Goal: Use online tool/utility: Utilize a website feature to perform a specific function

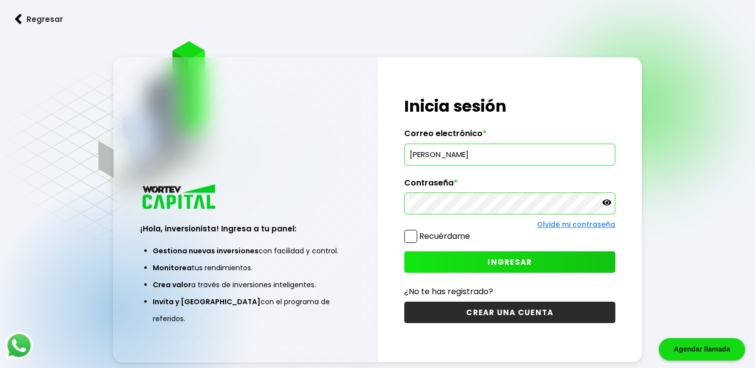
click at [605, 201] on icon at bounding box center [606, 202] width 9 height 9
click at [414, 235] on span at bounding box center [410, 236] width 13 height 13
click at [472, 232] on input "Recuérdame" at bounding box center [472, 232] width 0 height 0
click at [502, 263] on span "INGRESAR" at bounding box center [510, 262] width 44 height 10
click at [581, 154] on input "[PERSON_NAME]" at bounding box center [510, 154] width 202 height 21
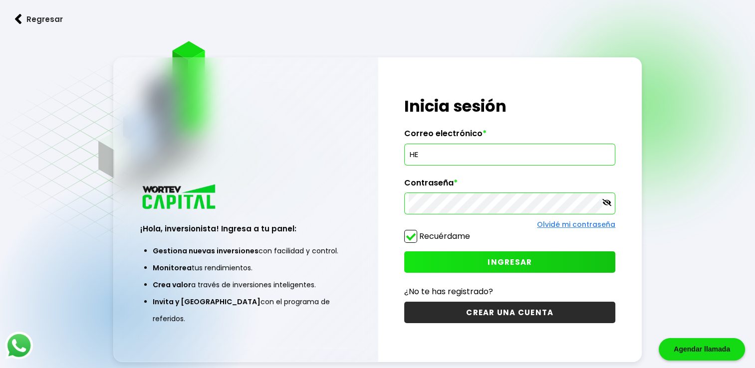
type input "H"
type input "[EMAIL_ADDRESS][DOMAIN_NAME]"
click at [607, 202] on icon at bounding box center [606, 202] width 9 height 7
click at [607, 202] on icon at bounding box center [606, 203] width 9 height 6
click at [498, 260] on span "INGRESAR" at bounding box center [510, 262] width 44 height 10
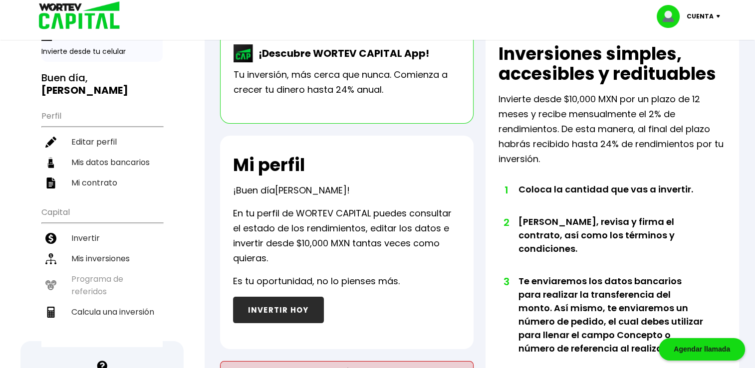
scroll to position [50, 0]
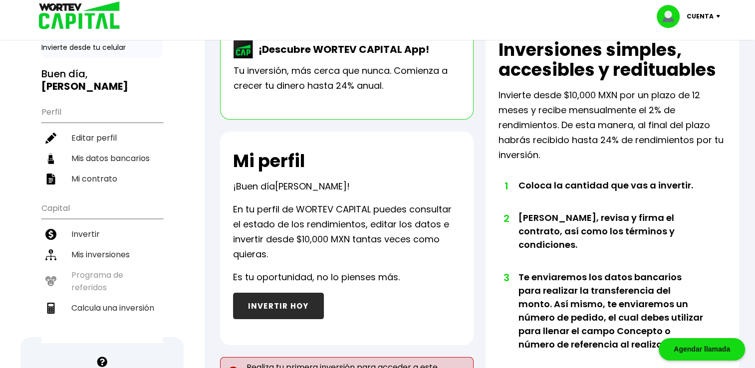
click at [67, 203] on ul "Capital Invertir Mis inversiones Programa de referidos Calcula una inversión" at bounding box center [101, 270] width 121 height 146
click at [107, 305] on li "Calcula una inversión" at bounding box center [101, 308] width 121 height 20
select select "1"
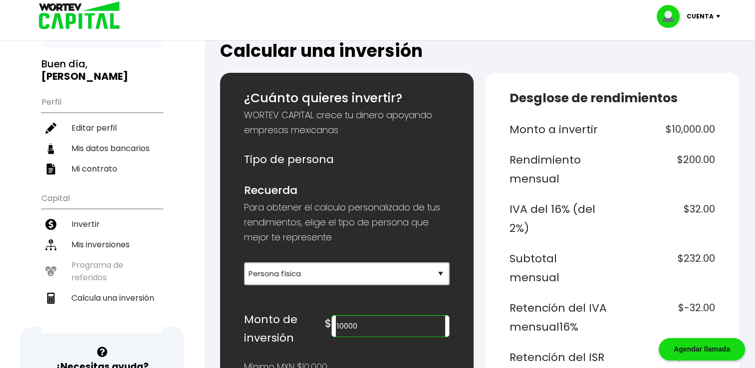
scroll to position [100, 0]
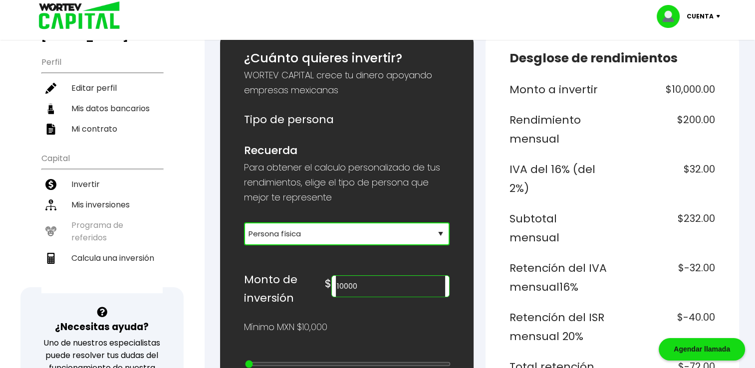
click at [443, 236] on select "Selecciona tu tipo de persona Persona Física que emite factura Persona física P…" at bounding box center [347, 234] width 206 height 23
click at [244, 223] on select "Selecciona tu tipo de persona Persona Física que emite factura Persona física P…" at bounding box center [347, 234] width 206 height 23
click at [410, 288] on input "10000" at bounding box center [390, 286] width 109 height 21
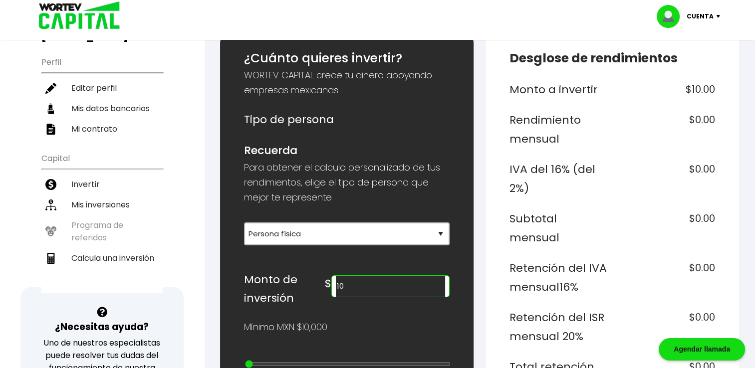
type input "1"
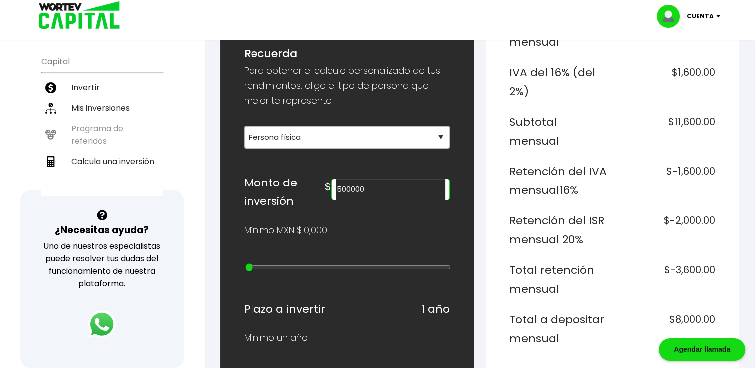
scroll to position [200, 0]
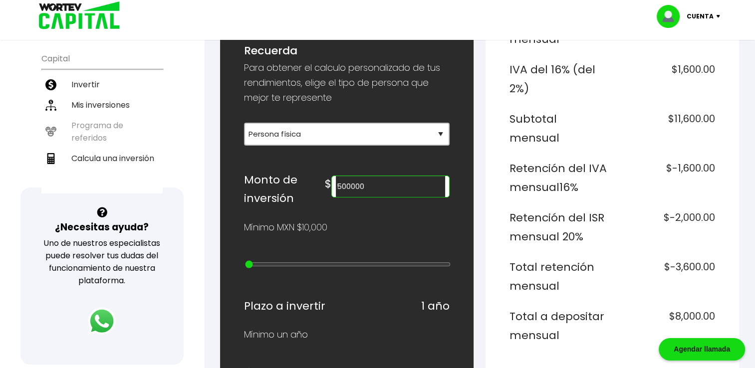
type input "20000000"
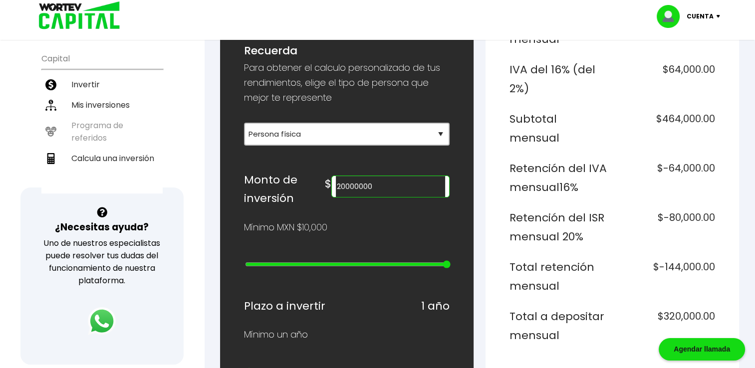
type input "25"
click at [445, 263] on input "range" at bounding box center [348, 264] width 206 height 8
click at [400, 188] on input "20000000" at bounding box center [390, 186] width 109 height 21
type input "2"
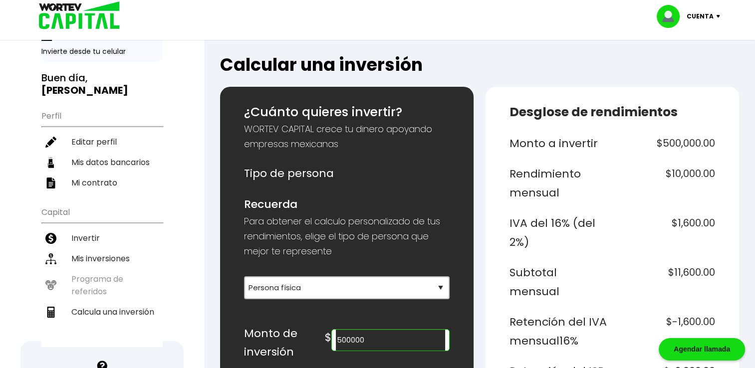
scroll to position [50, 0]
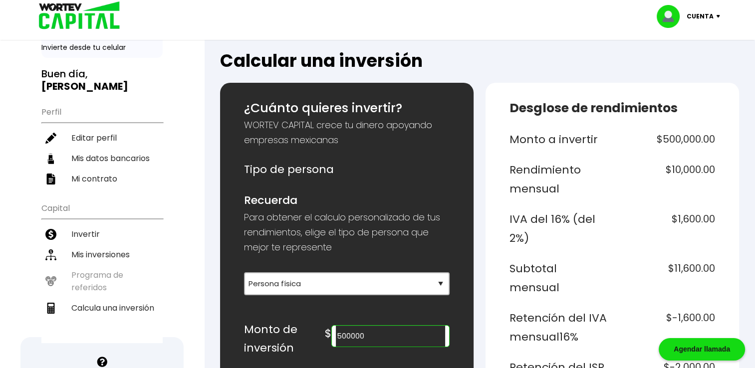
click at [719, 17] on div "Cuenta" at bounding box center [692, 16] width 70 height 23
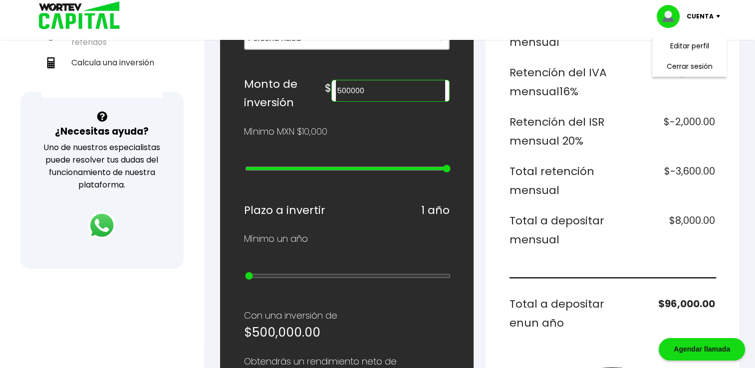
scroll to position [299, 0]
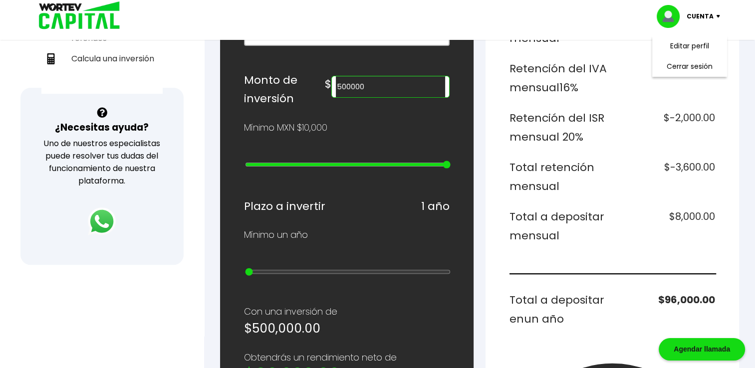
type input "400000"
type input "12"
click at [340, 162] on input "range" at bounding box center [348, 165] width 206 height 8
type input "100000"
type input "9"
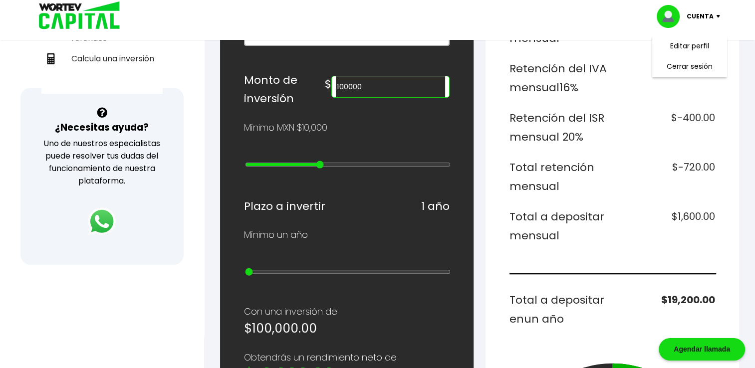
click at [317, 162] on input "range" at bounding box center [348, 165] width 206 height 8
type input "70000"
type input "6"
click at [294, 161] on input "range" at bounding box center [348, 165] width 206 height 8
type input "80000"
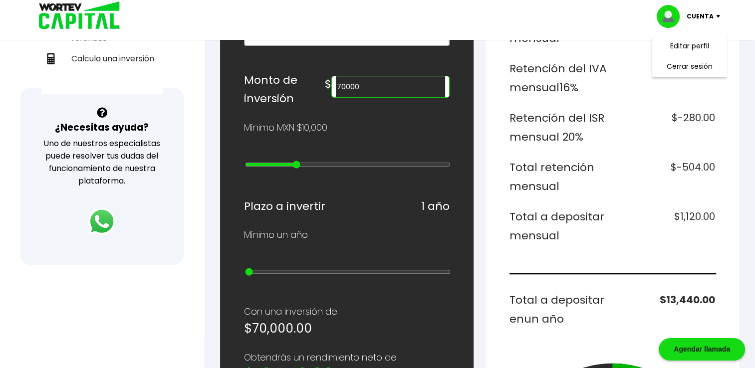
type input "7"
type input "90000"
type input "8"
type input "100000"
type input "9"
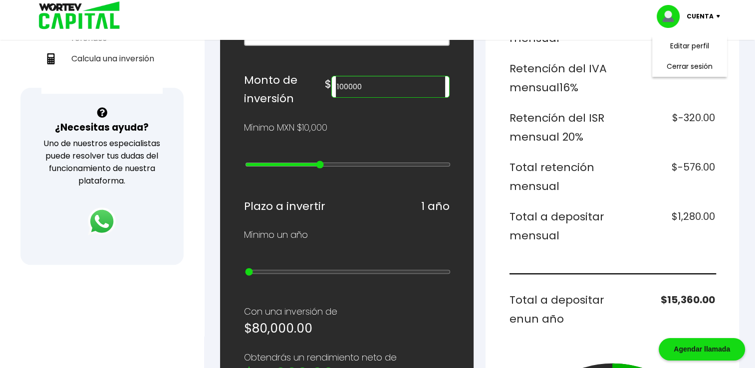
type input "200000"
type input "10"
type input "300000"
type input "11"
type input "400000"
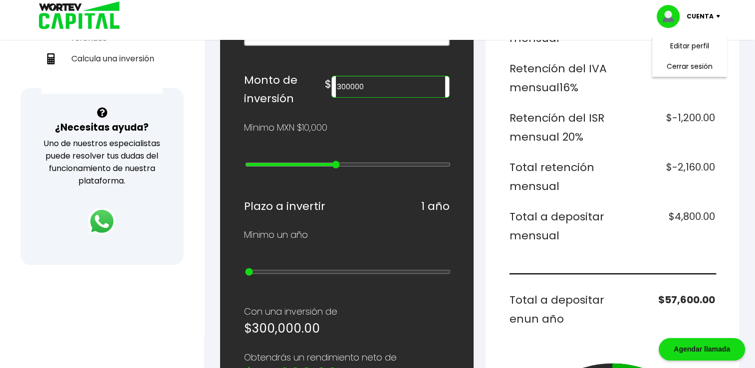
type input "12"
type input "500000"
type input "13"
type input "600000"
type input "14"
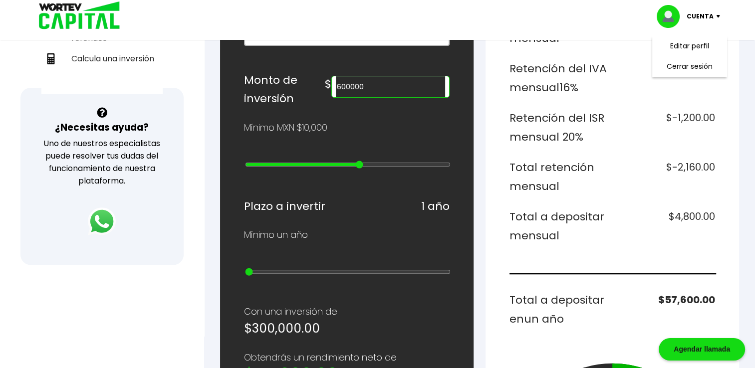
type input "700000"
type input "15"
type input "800000"
type input "16"
type input "900000"
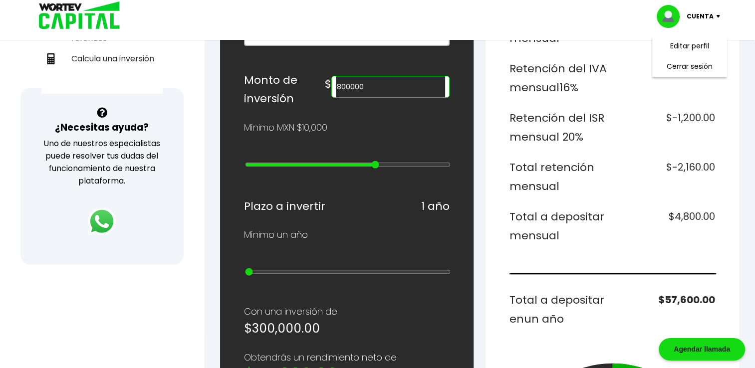
type input "17"
type input "1000000"
type input "18"
type input "2000000"
type input "19"
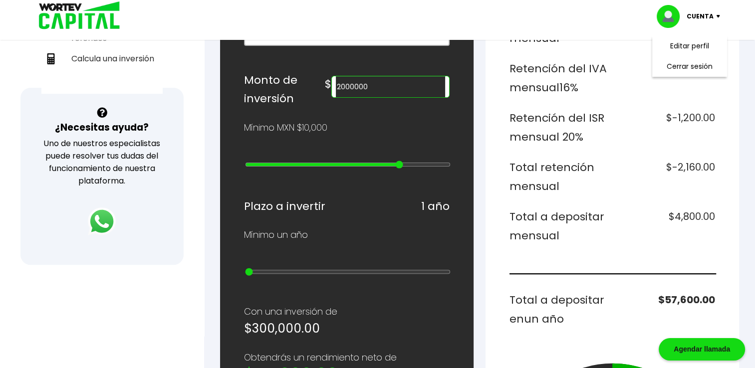
type input "3000000"
type input "20"
type input "4000000"
type input "21"
type input "5000000"
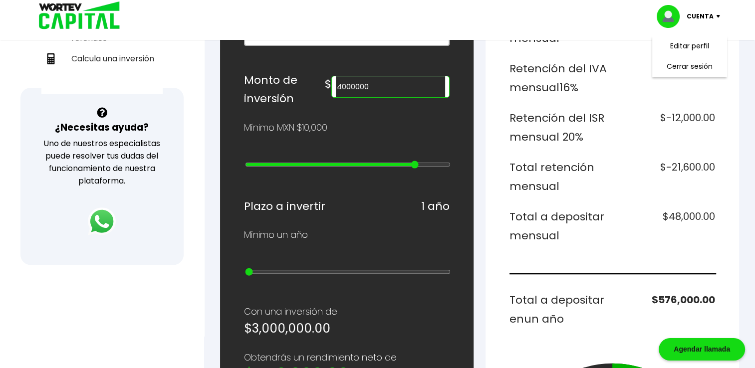
type input "22"
type input "10000000"
type input "23"
type input "15000000"
type input "24"
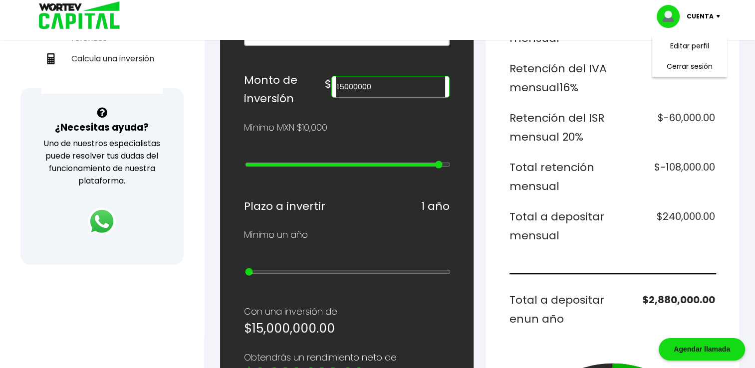
type input "20000000"
type input "25"
type input "15000000"
type input "24"
type input "10000000"
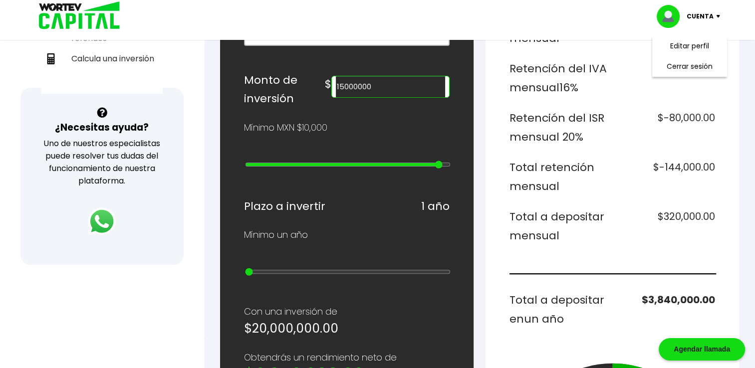
type input "23"
type input "5000000"
type input "22"
type input "4000000"
type input "21"
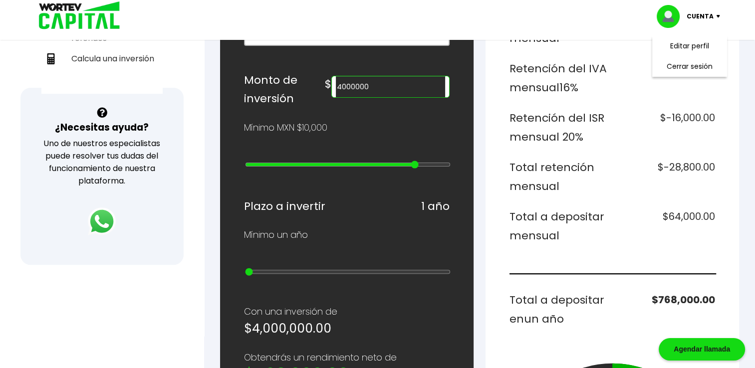
type input "3000000"
type input "20"
type input "2000000"
type input "19"
type input "1000000"
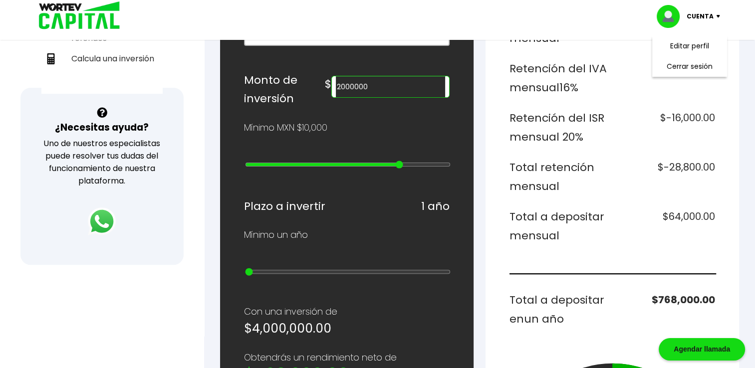
type input "18"
type input "900000"
type input "17"
type input "800000"
type input "16"
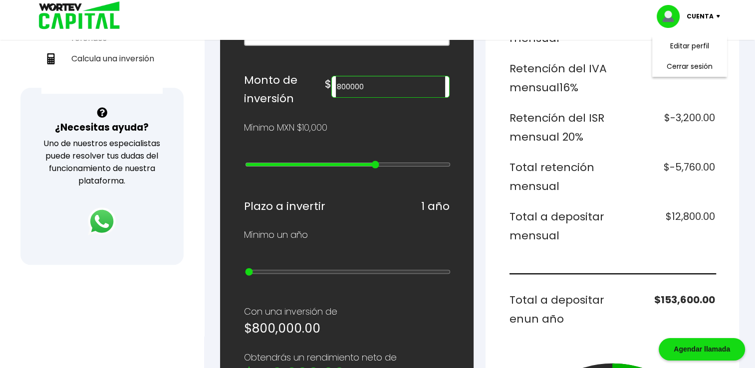
type input "700000"
type input "15"
type input "600000"
type input "14"
type input "500000"
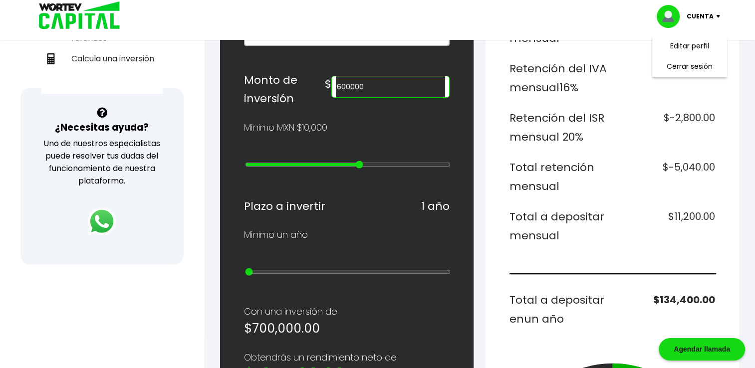
type input "13"
type input "400000"
type input "12"
type input "500000"
type input "13"
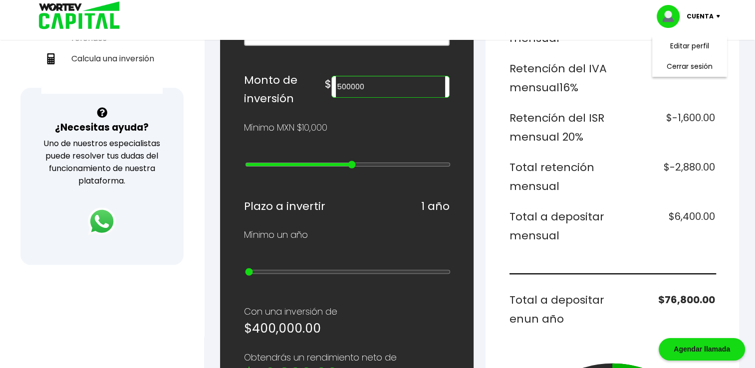
type input "600000"
type input "14"
type input "700000"
type input "15"
type input "800000"
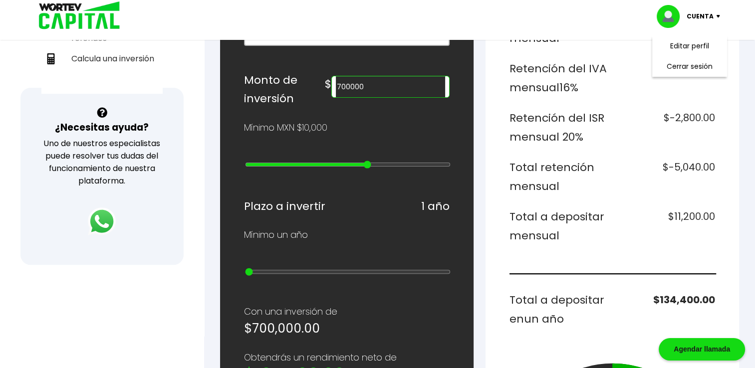
type input "16"
type input "900000"
type input "17"
type input "1000000"
drag, startPoint x: 302, startPoint y: 160, endPoint x: 389, endPoint y: 162, distance: 86.8
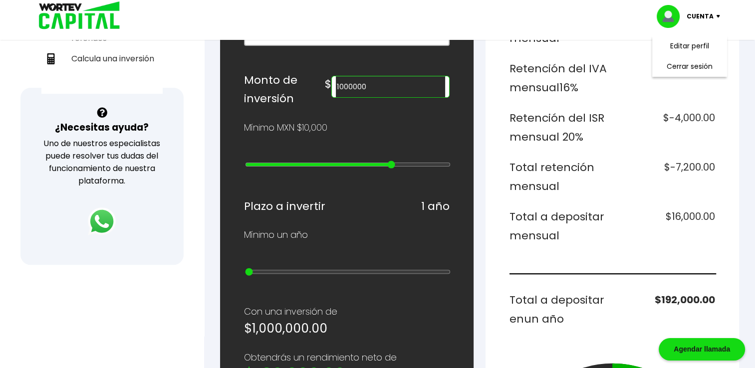
type input "18"
click at [389, 162] on input "range" at bounding box center [348, 165] width 206 height 8
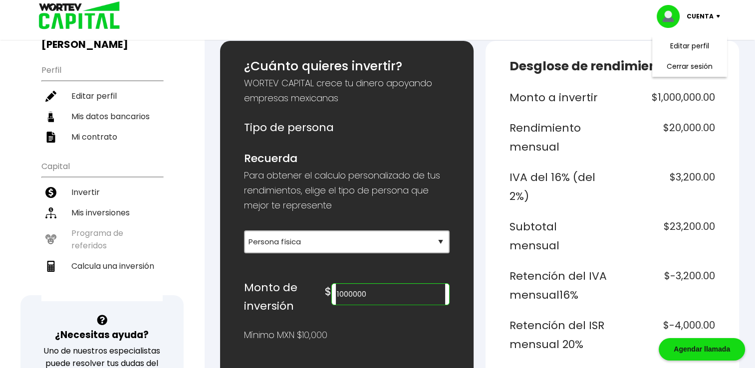
scroll to position [90, 0]
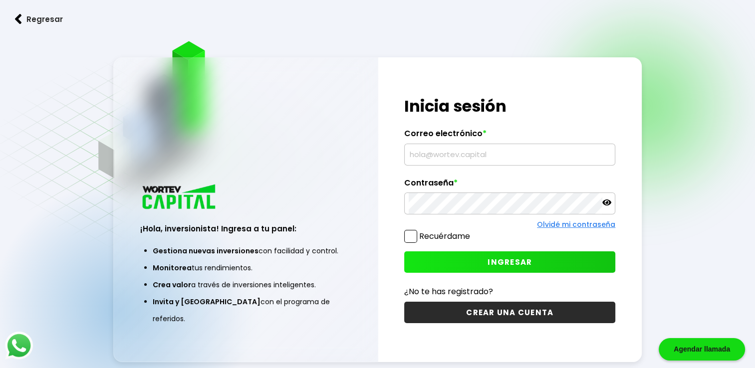
type input "[EMAIL_ADDRESS][DOMAIN_NAME]"
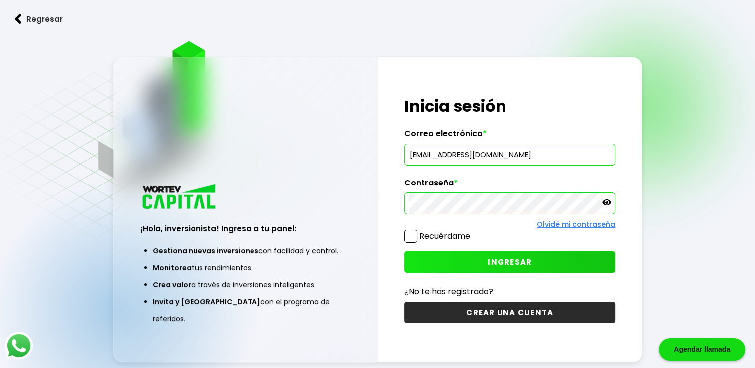
click at [410, 234] on span at bounding box center [410, 236] width 13 height 13
click at [472, 232] on input "Recuérdame" at bounding box center [472, 232] width 0 height 0
